Goal: Task Accomplishment & Management: Complete application form

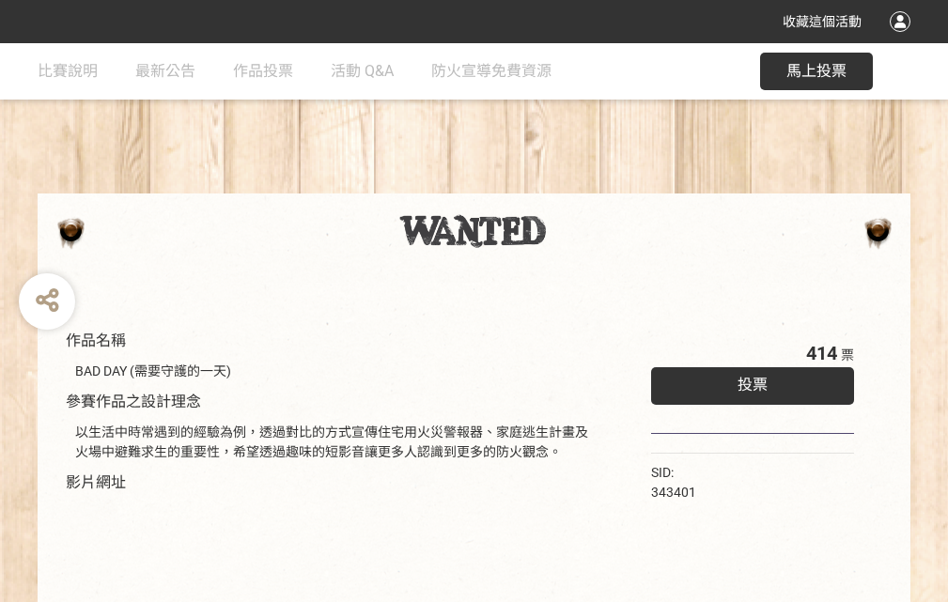
click at [903, 39] on div "收藏這個活動" at bounding box center [474, 21] width 948 height 43
click at [587, 185] on div "作品名稱 BAD DAY (需要守護的一天) 參賽作品之設計理念 以生活中時常遇到的經驗為例，透過對比的方式宣傳住宅用火災警報器、家庭逃生計畫及火場中避難求生…" at bounding box center [474, 438] width 948 height 790
click at [748, 380] on span "投票" at bounding box center [752, 385] width 30 height 18
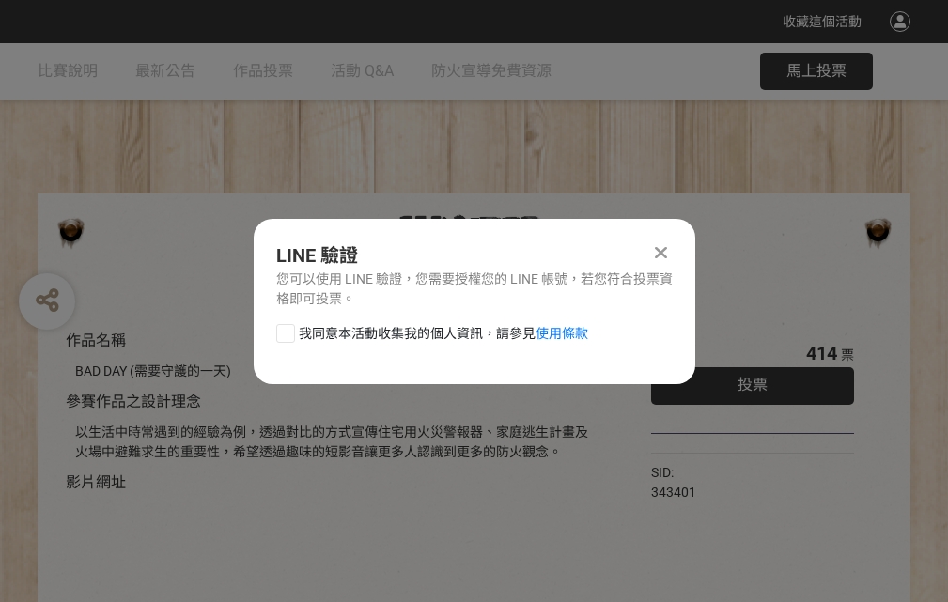
click at [284, 330] on div at bounding box center [285, 333] width 19 height 19
checkbox input "true"
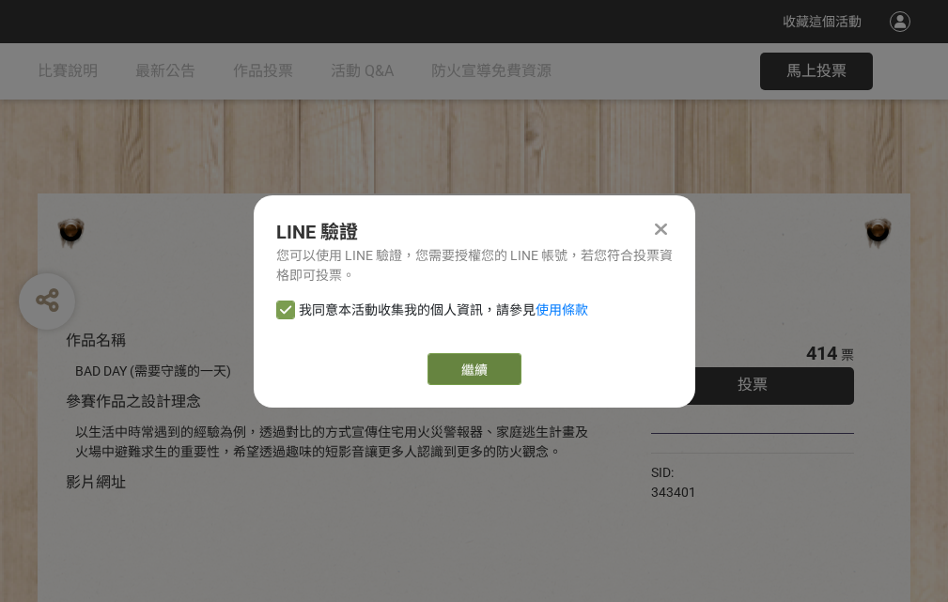
click at [472, 369] on link "繼續" at bounding box center [474, 369] width 94 height 32
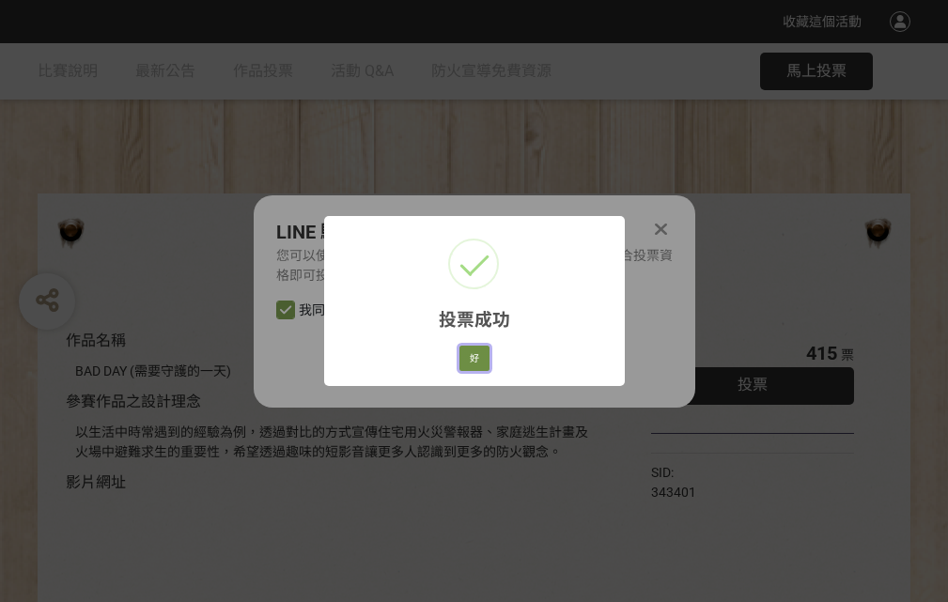
click at [469, 355] on button "好" at bounding box center [474, 359] width 30 height 26
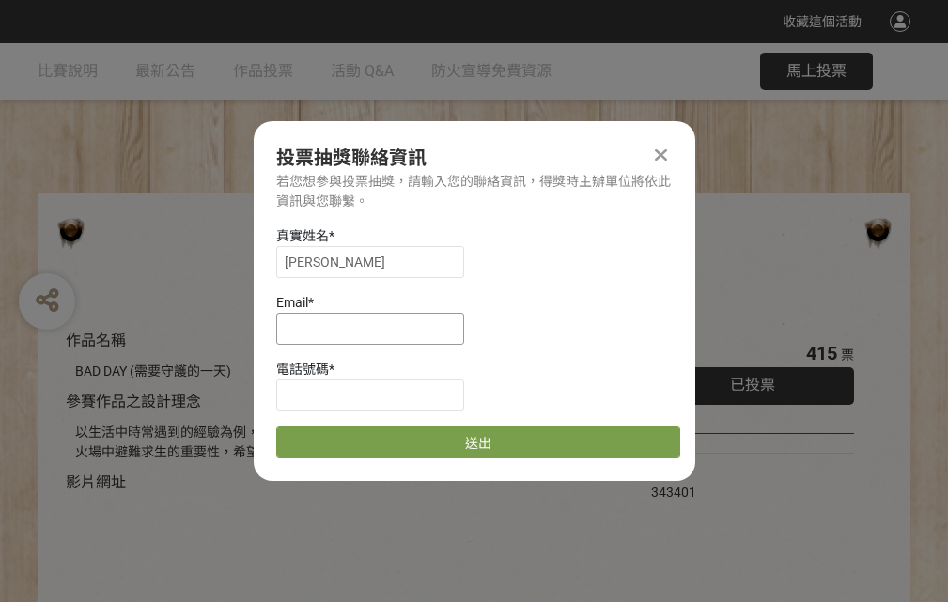
click at [376, 328] on input at bounding box center [370, 329] width 188 height 32
type input "[EMAIL_ADDRESS][DOMAIN_NAME]"
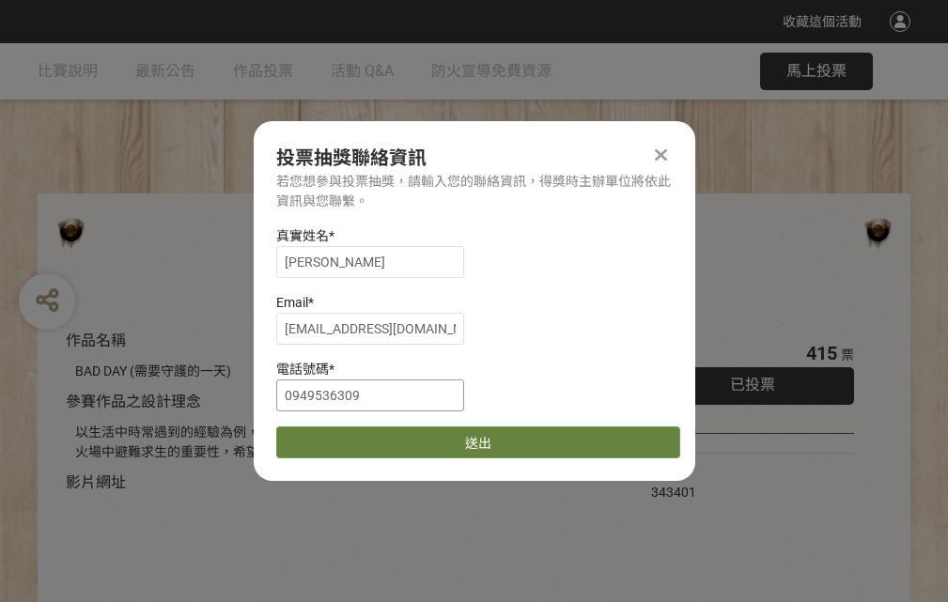
type input "0949536309"
click at [330, 436] on button "送出" at bounding box center [478, 442] width 404 height 32
